Goal: Check status: Check status

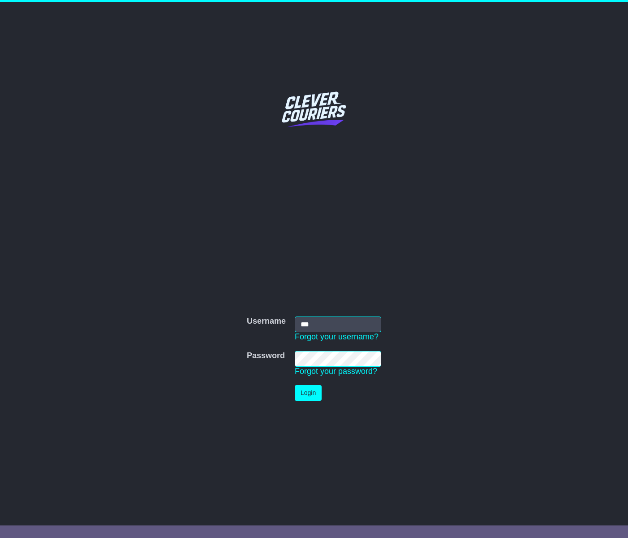
type input "***"
click at [295, 385] on button "Login" at bounding box center [308, 393] width 27 height 16
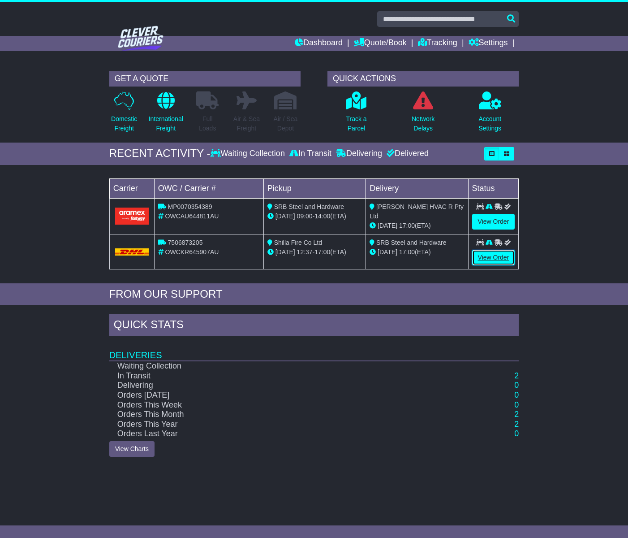
click at [505, 257] on link "View Order" at bounding box center [493, 257] width 43 height 16
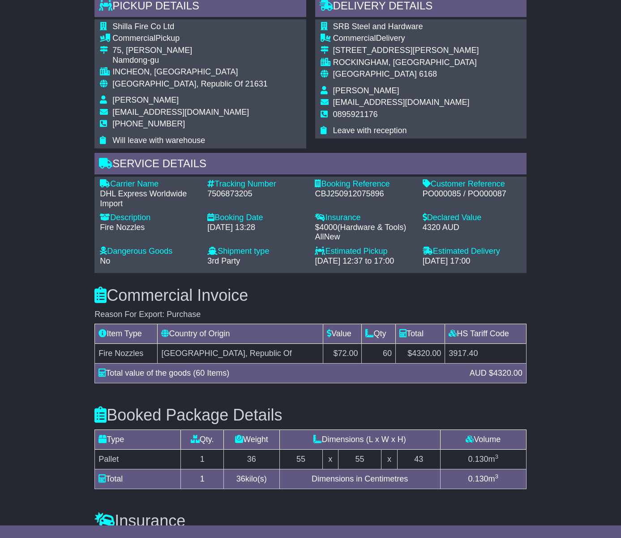
scroll to position [101, 0]
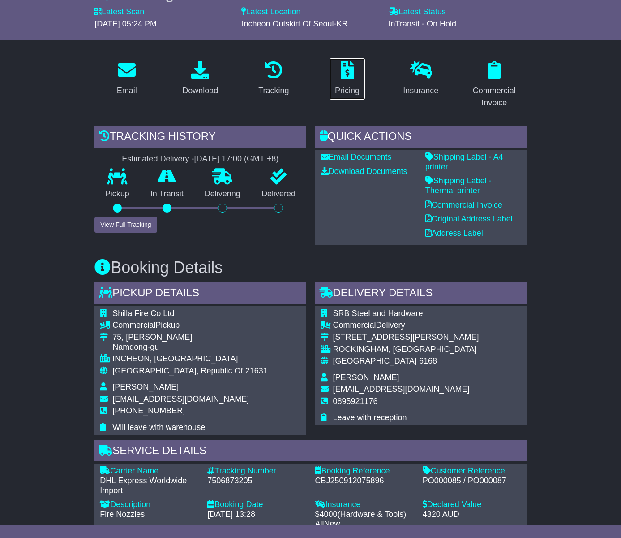
click at [347, 76] on icon at bounding box center [347, 70] width 13 height 18
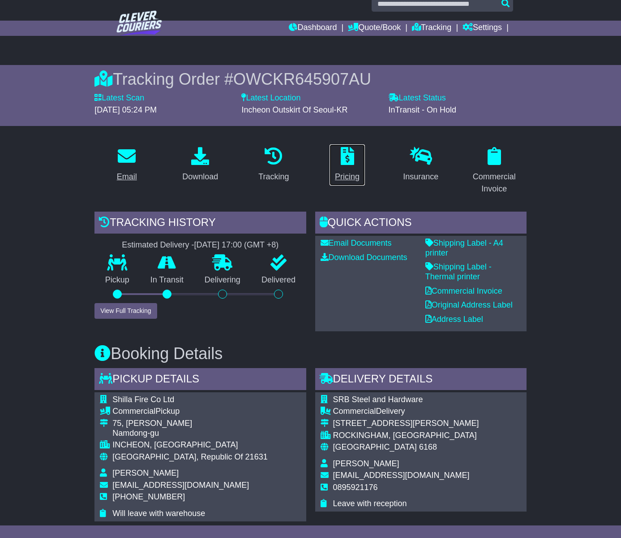
scroll to position [0, 0]
